Goal: Navigation & Orientation: Find specific page/section

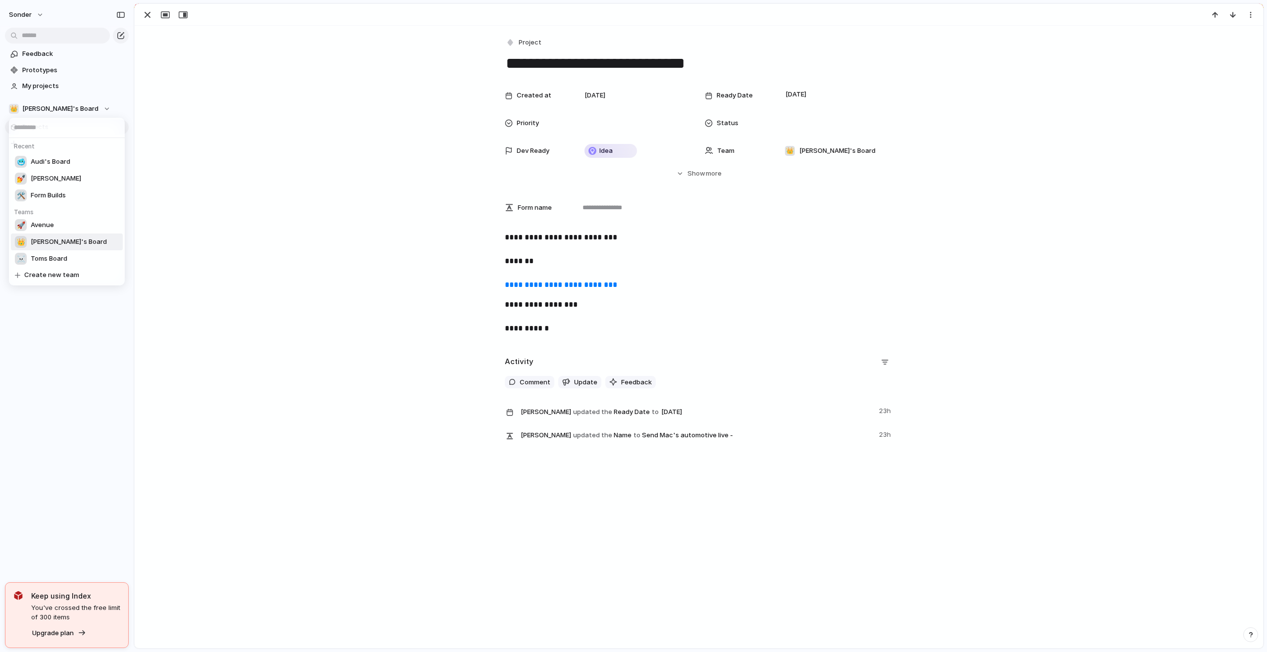
scroll to position [46, 0]
click at [55, 240] on span "[PERSON_NAME]'s Board" at bounding box center [69, 242] width 76 height 10
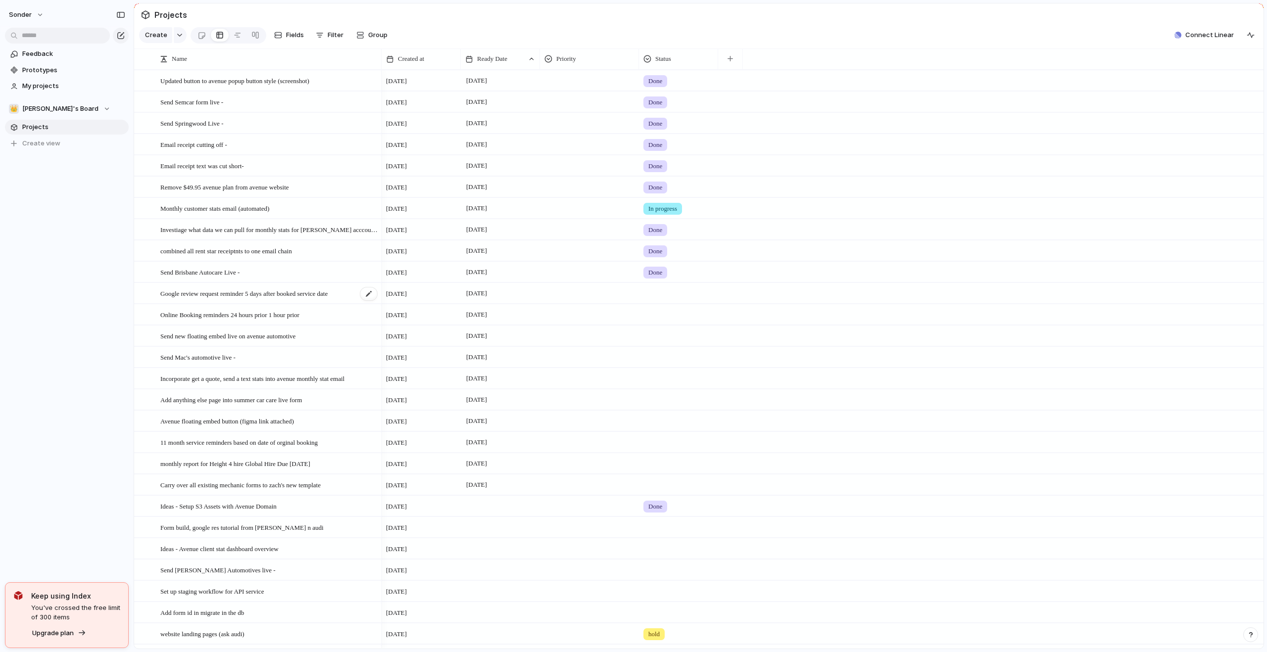
scroll to position [46, 0]
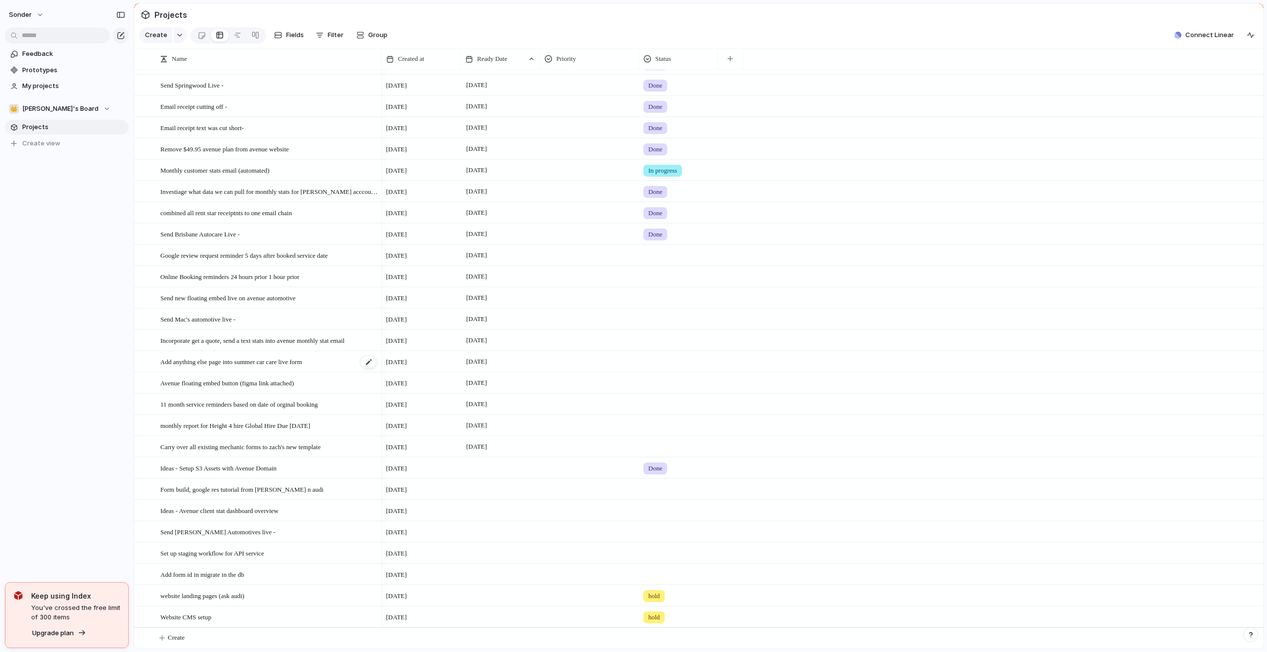
click at [302, 361] on span "Add anything else page into summer car care live form" at bounding box center [231, 361] width 142 height 11
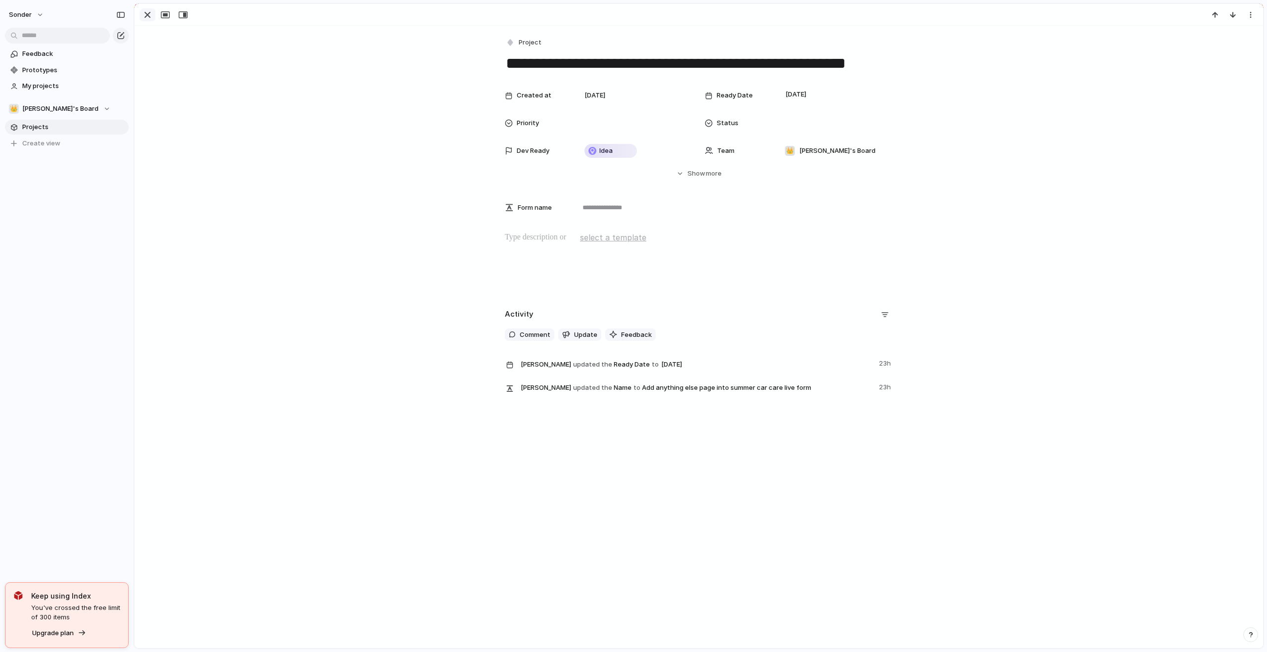
click at [144, 19] on div "button" at bounding box center [148, 15] width 12 height 12
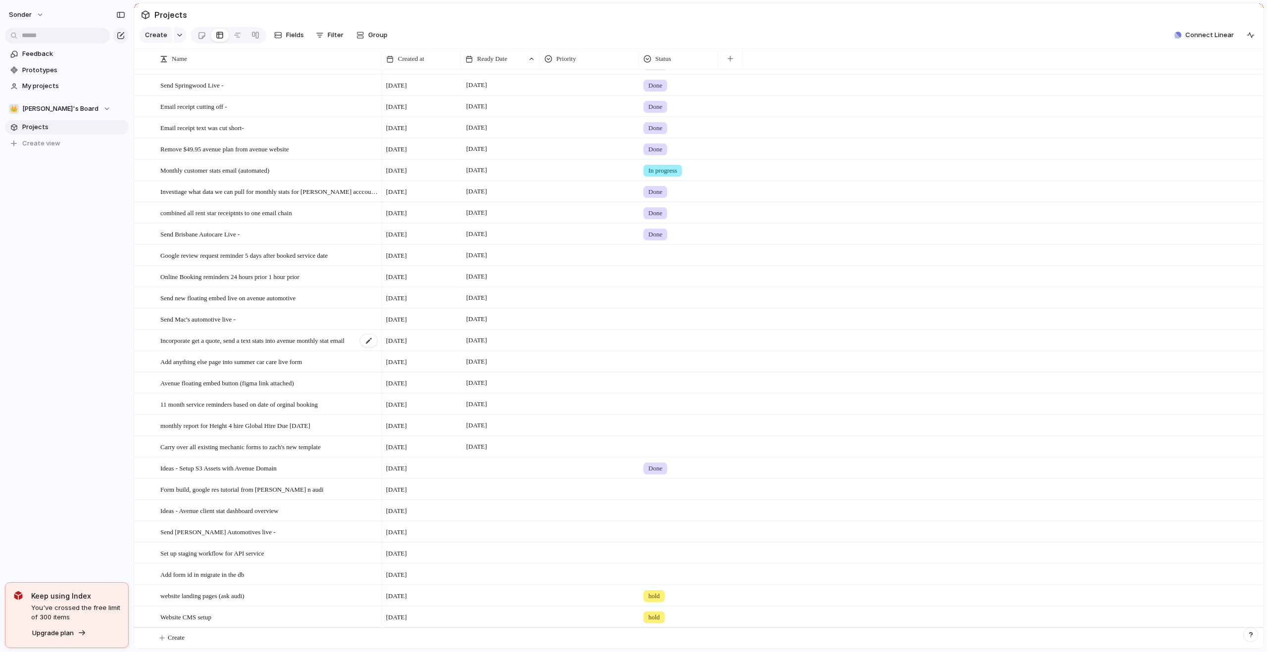
click at [289, 345] on div "Incorporate get a quote, send a text stats into avenue monthly stat email" at bounding box center [269, 341] width 218 height 20
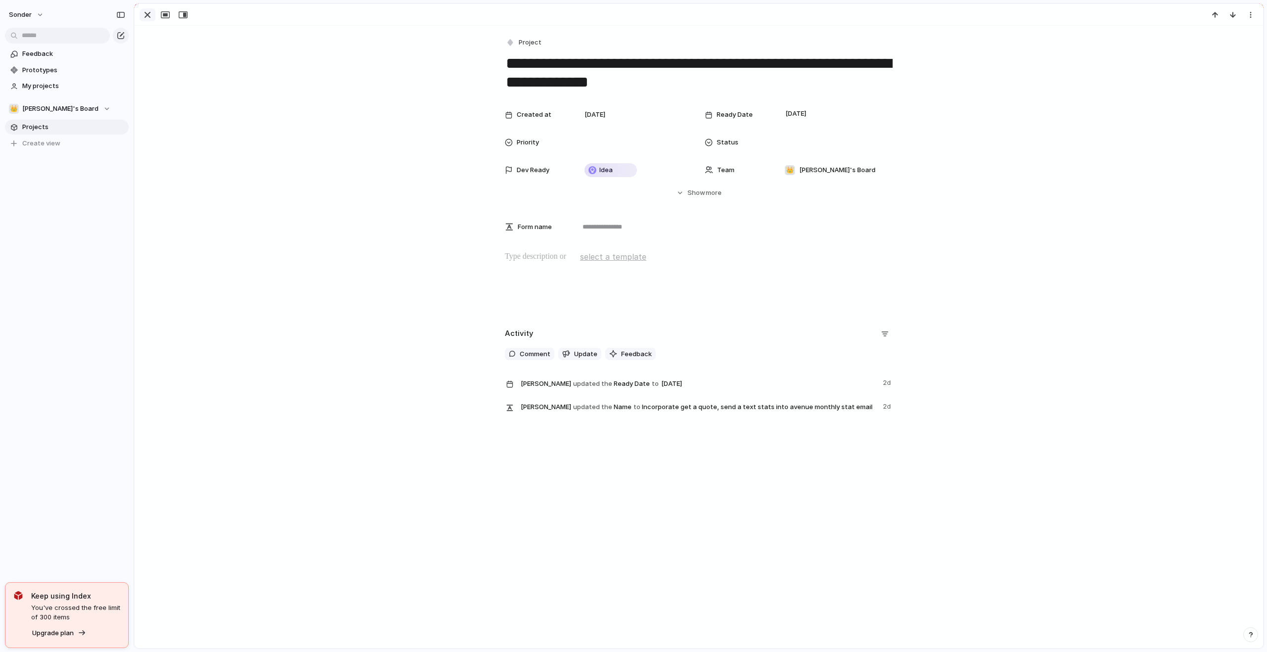
click at [150, 17] on div "button" at bounding box center [148, 15] width 12 height 12
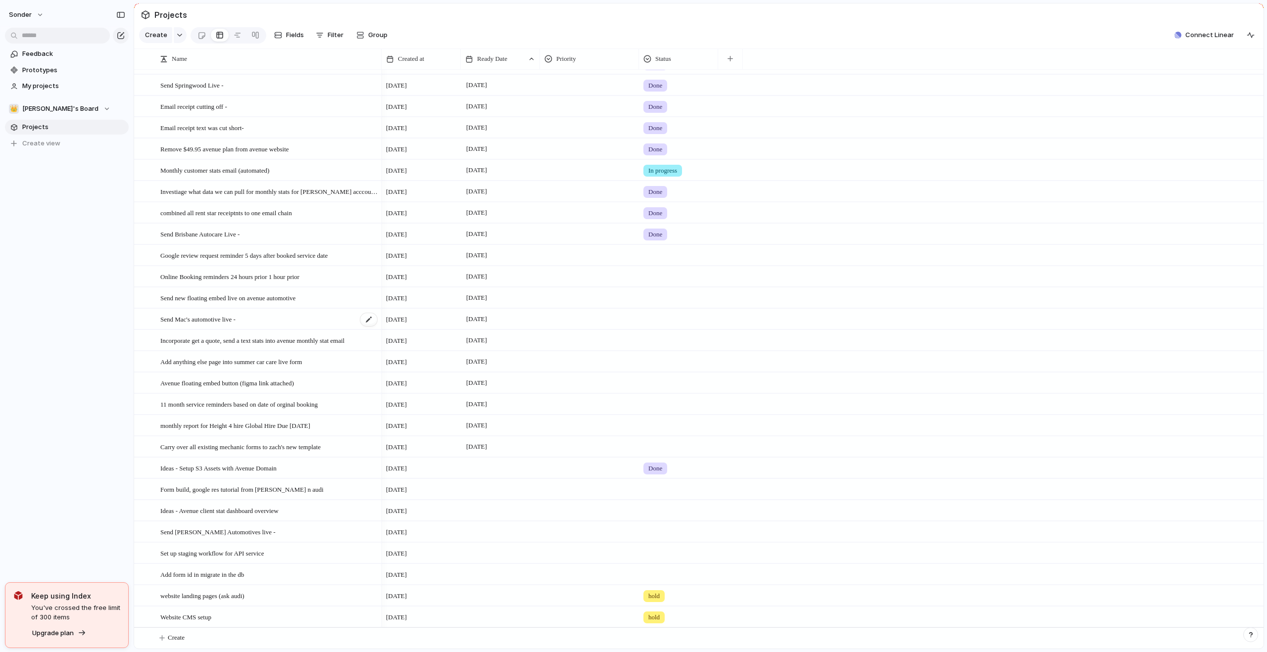
click at [231, 321] on span "Send Mac's automotive live -" at bounding box center [197, 318] width 75 height 11
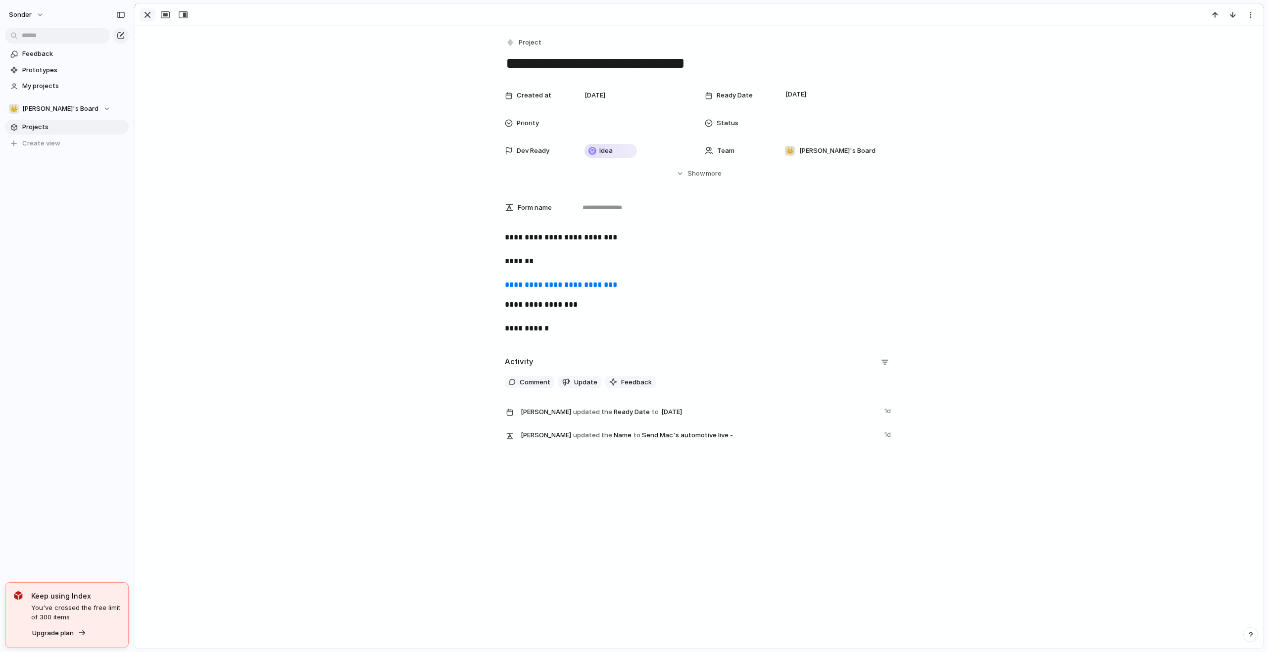
click at [146, 19] on div "button" at bounding box center [148, 15] width 12 height 12
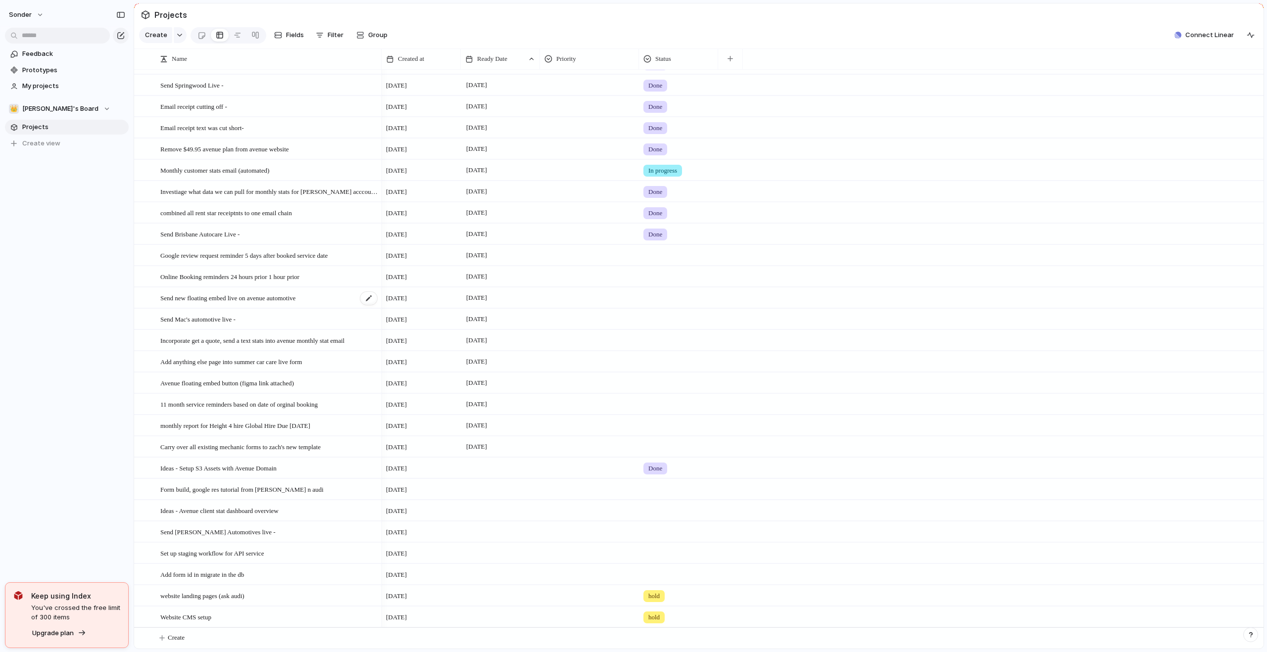
click at [241, 299] on span "Send new floating embed live on avenue automotive" at bounding box center [227, 297] width 135 height 11
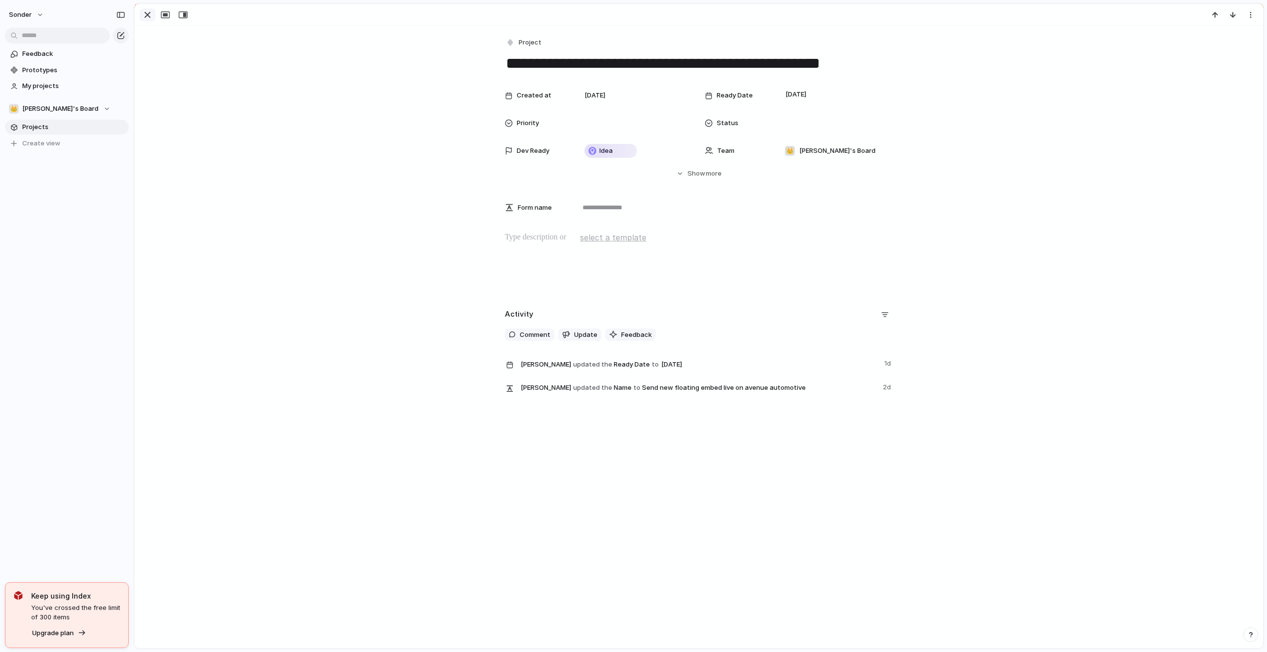
click at [149, 18] on div "button" at bounding box center [148, 15] width 12 height 12
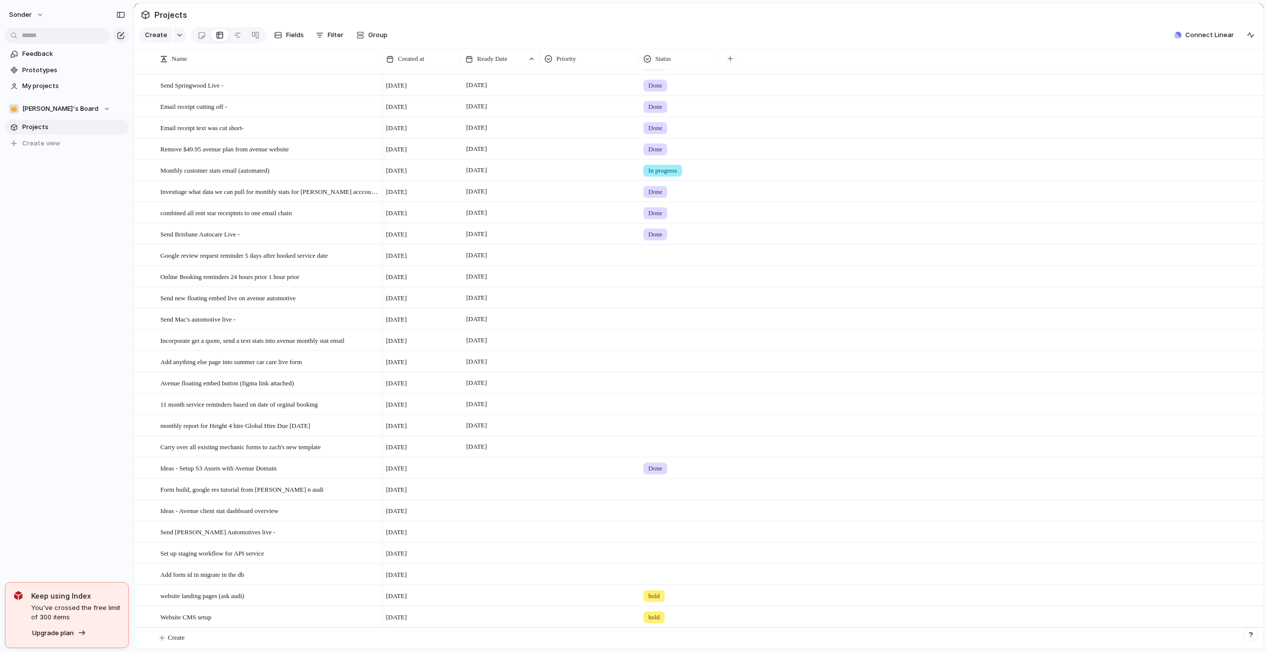
click at [658, 260] on div at bounding box center [679, 254] width 78 height 16
click at [656, 345] on span "hold" at bounding box center [656, 347] width 13 height 10
click at [661, 273] on div at bounding box center [679, 275] width 78 height 16
click at [656, 365] on span "hold" at bounding box center [656, 368] width 13 height 10
click at [667, 253] on div "hold" at bounding box center [679, 254] width 78 height 16
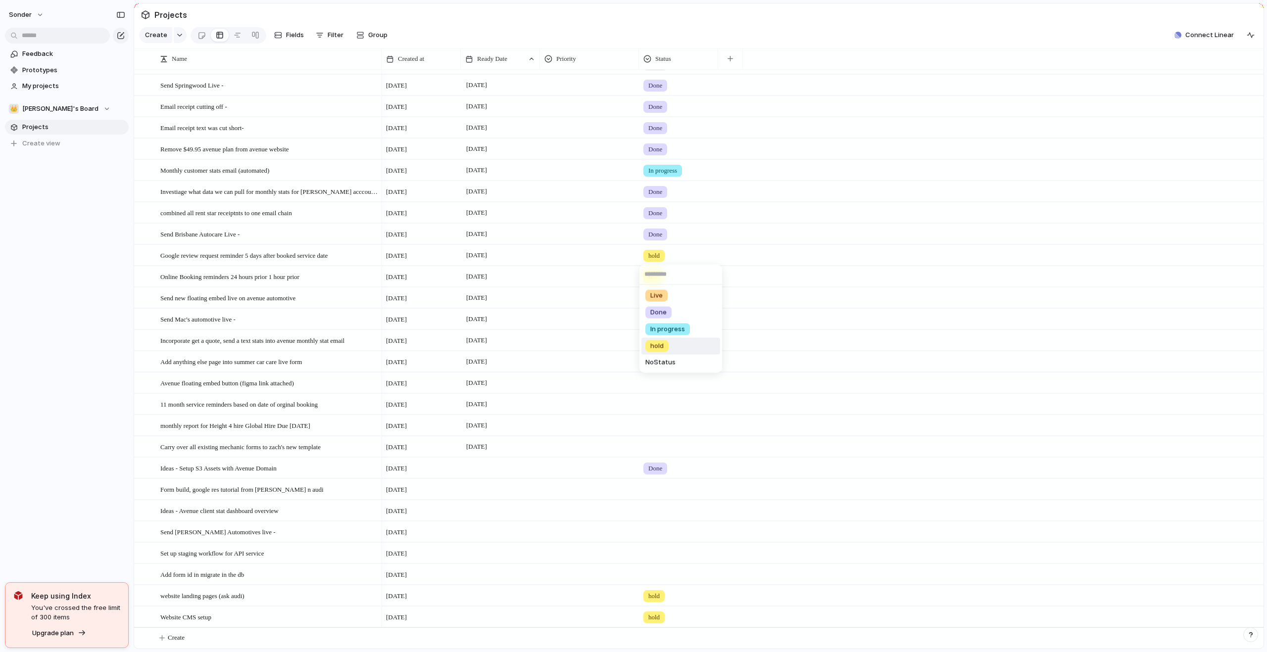
click at [332, 278] on div "Live Done In progress hold No Status" at bounding box center [633, 326] width 1267 height 652
click at [72, 112] on div "👑 [PERSON_NAME]'s Board" at bounding box center [59, 109] width 101 height 10
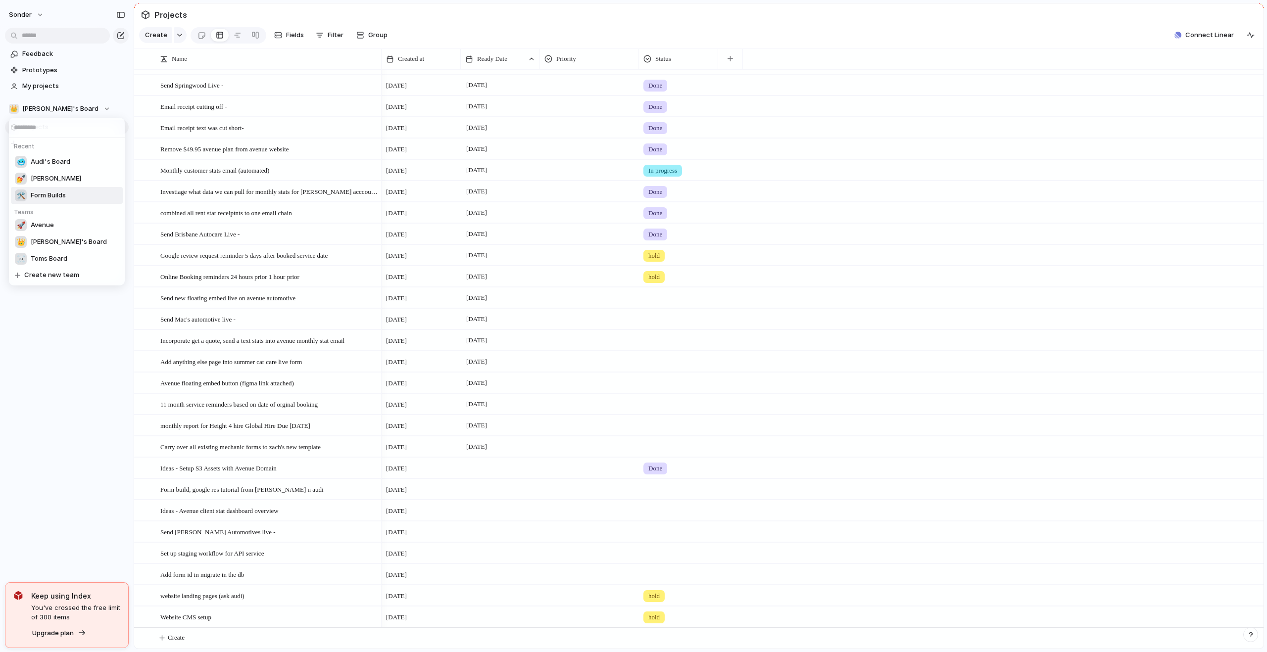
click at [51, 200] on span "Form Builds" at bounding box center [48, 196] width 35 height 10
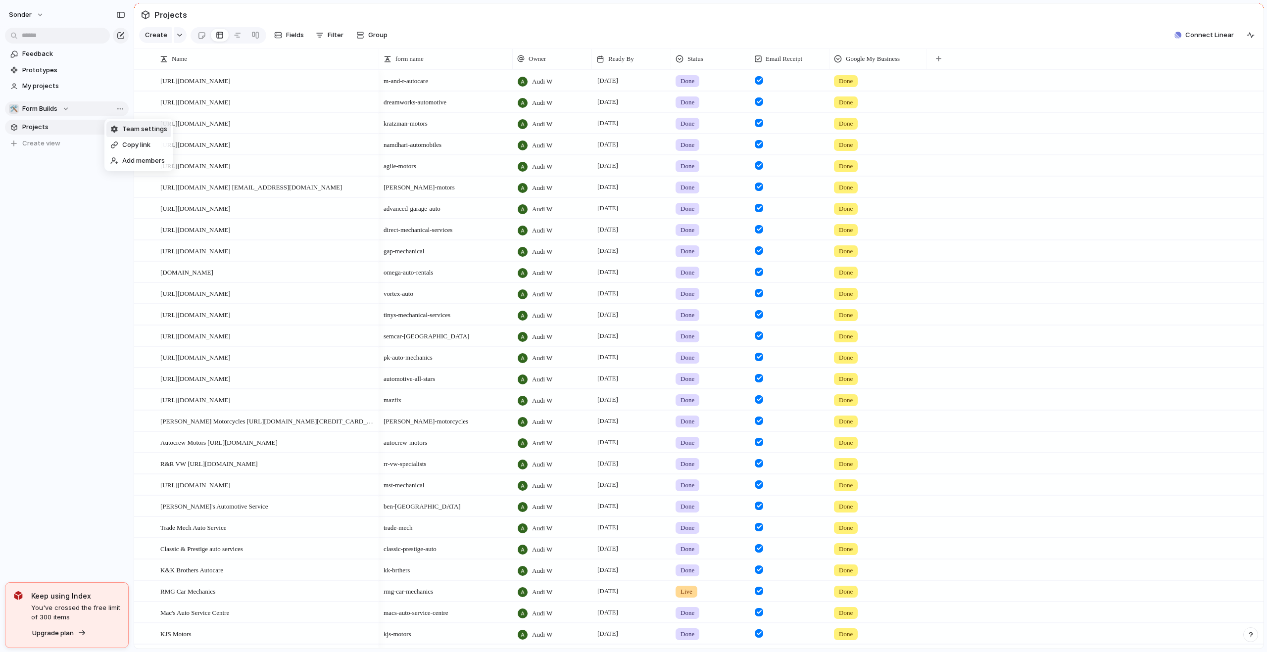
click at [131, 126] on span "Team settings" at bounding box center [144, 129] width 45 height 10
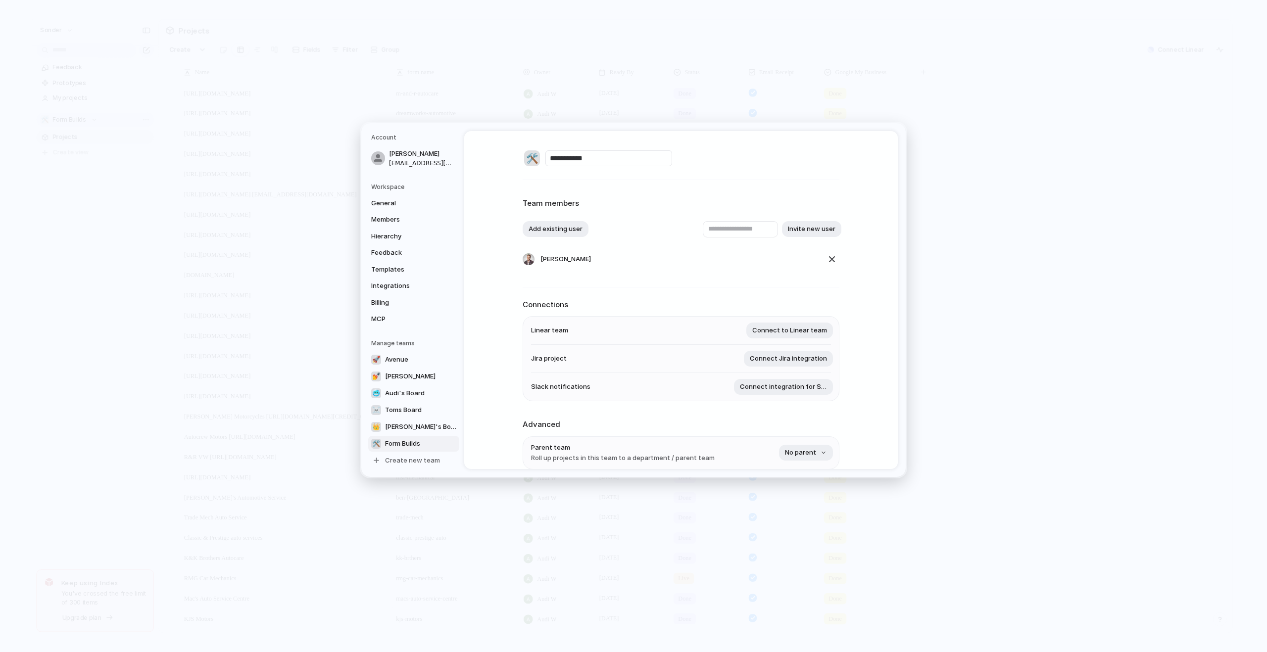
scroll to position [1, 0]
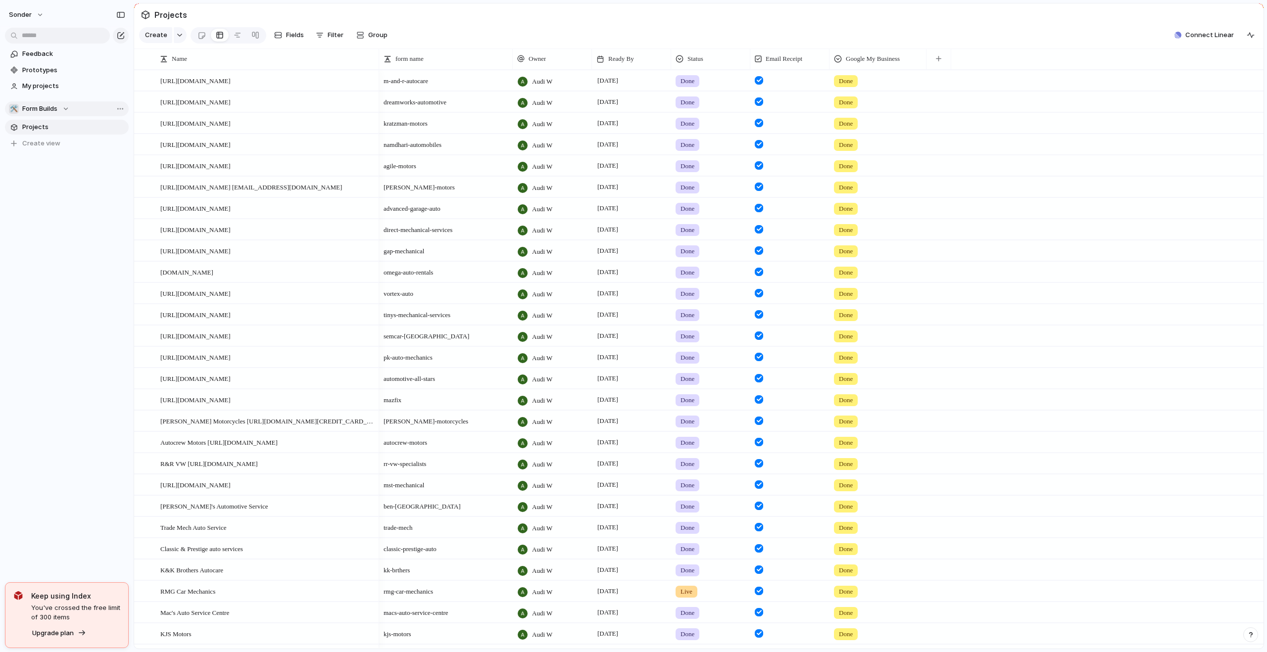
scroll to position [110, 0]
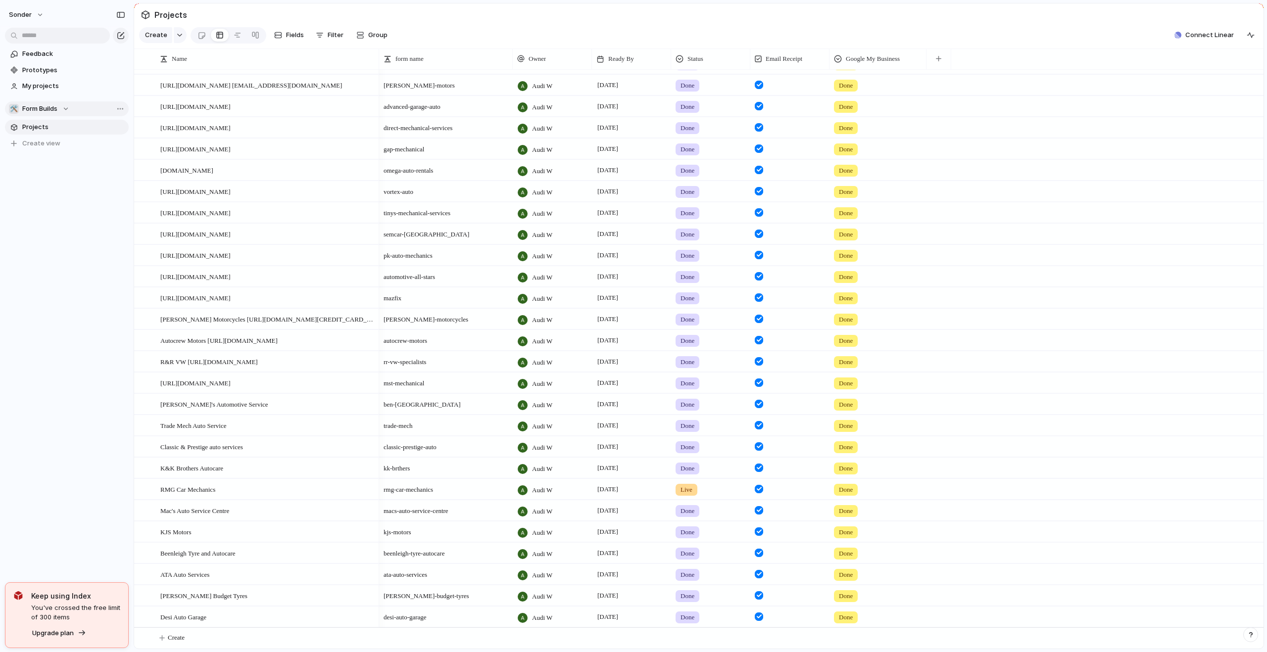
click at [429, 513] on span "macs-auto-service-centre" at bounding box center [446, 508] width 133 height 15
click at [429, 513] on textarea "**********" at bounding box center [447, 511] width 126 height 12
drag, startPoint x: 468, startPoint y: 506, endPoint x: 387, endPoint y: 504, distance: 81.2
click at [387, 504] on div "**********" at bounding box center [445, 510] width 130 height 20
